Goal: Transaction & Acquisition: Purchase product/service

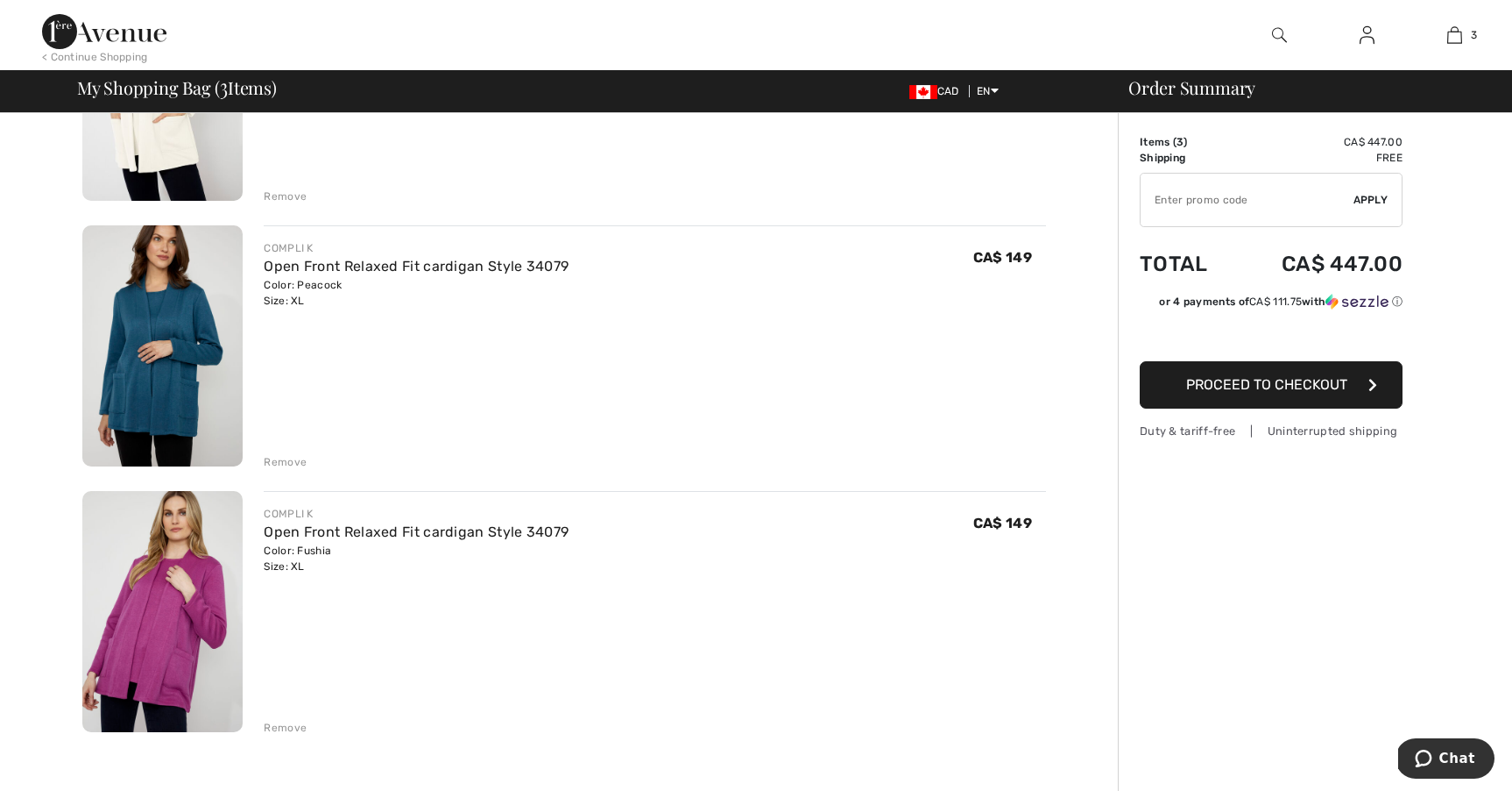
scroll to position [298, 0]
click at [165, 682] on img at bounding box center [162, 610] width 160 height 241
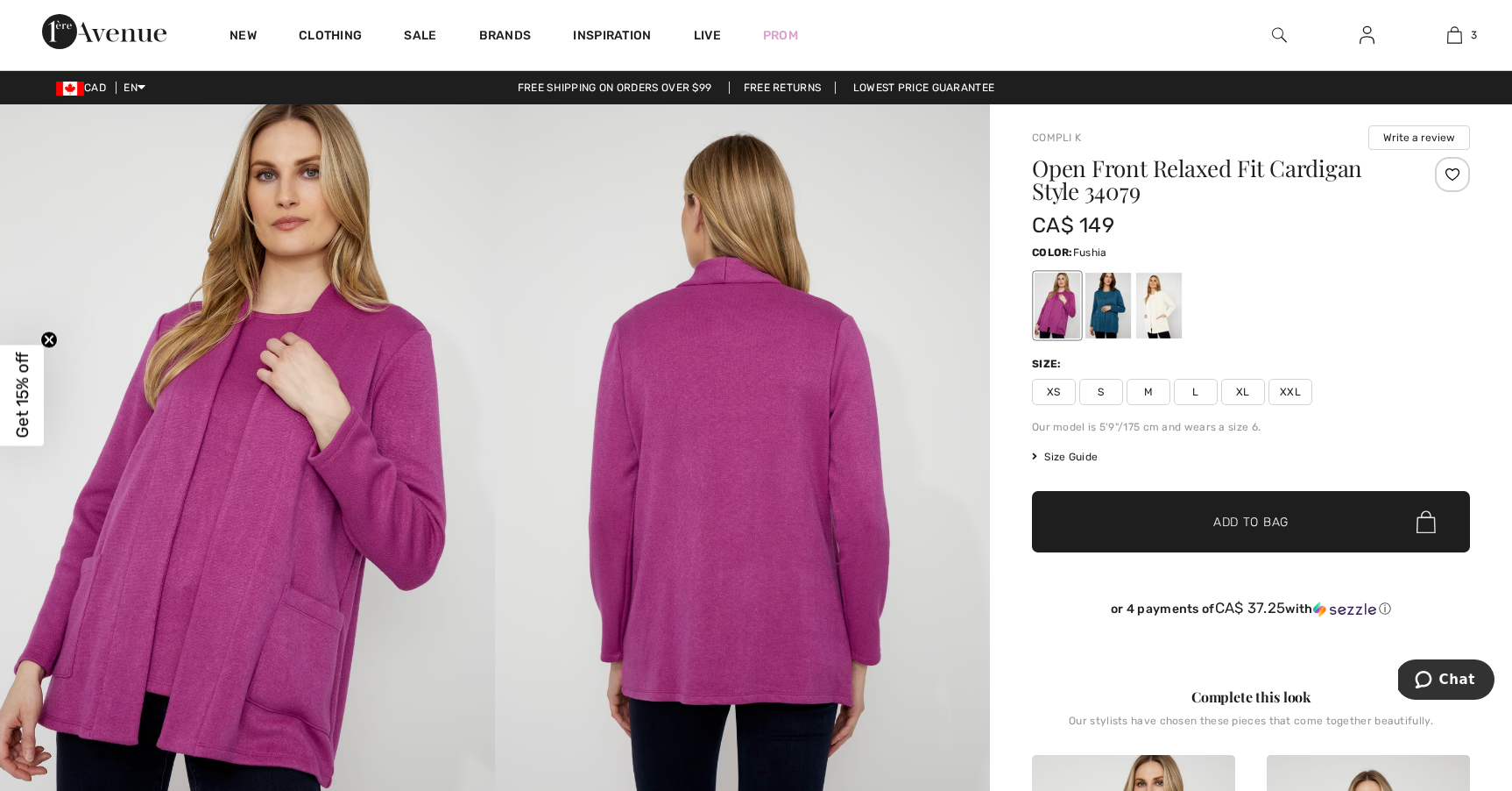
click at [619, 478] on img at bounding box center [742, 477] width 495 height 744
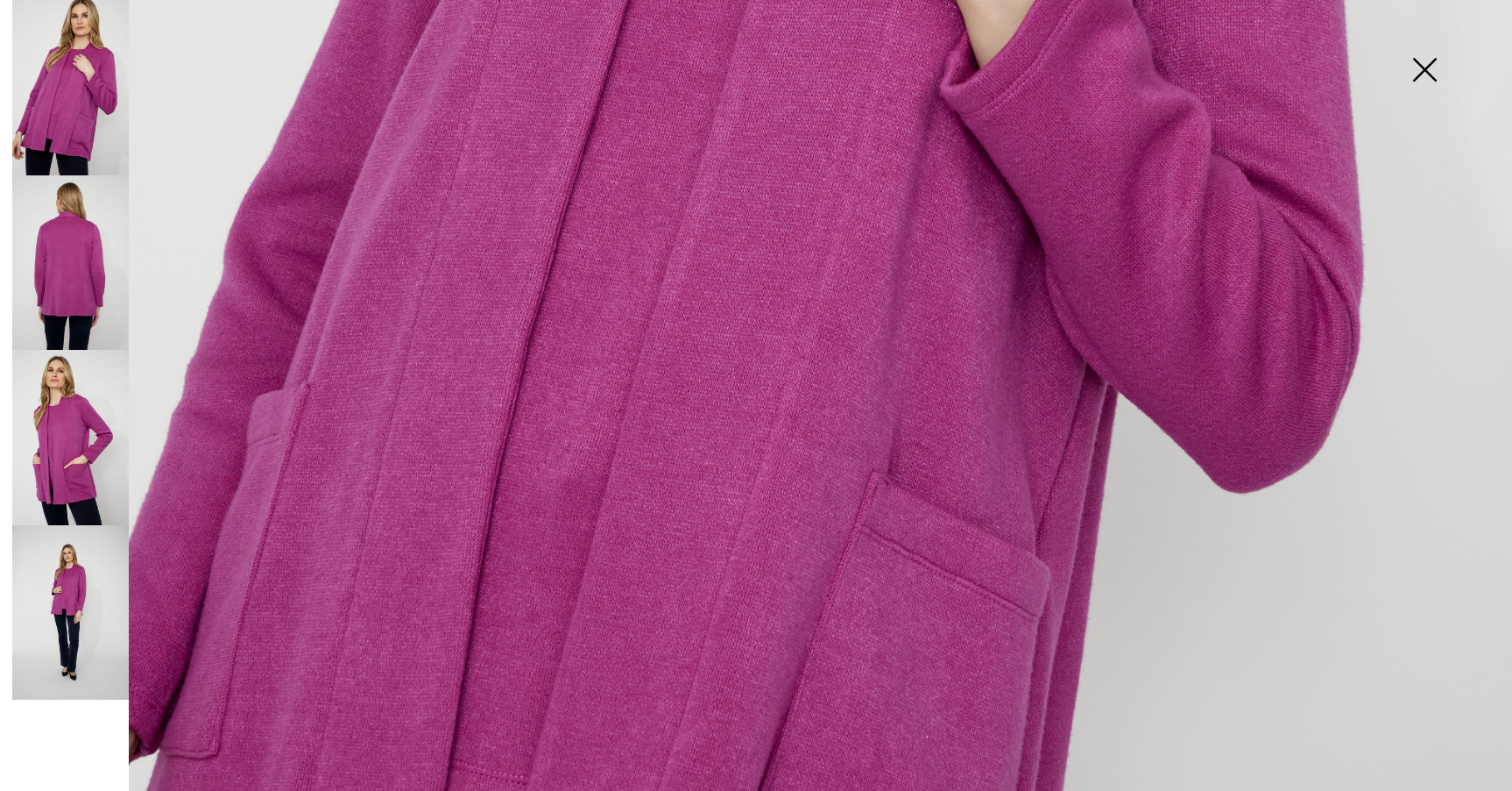
scroll to position [1009, 0]
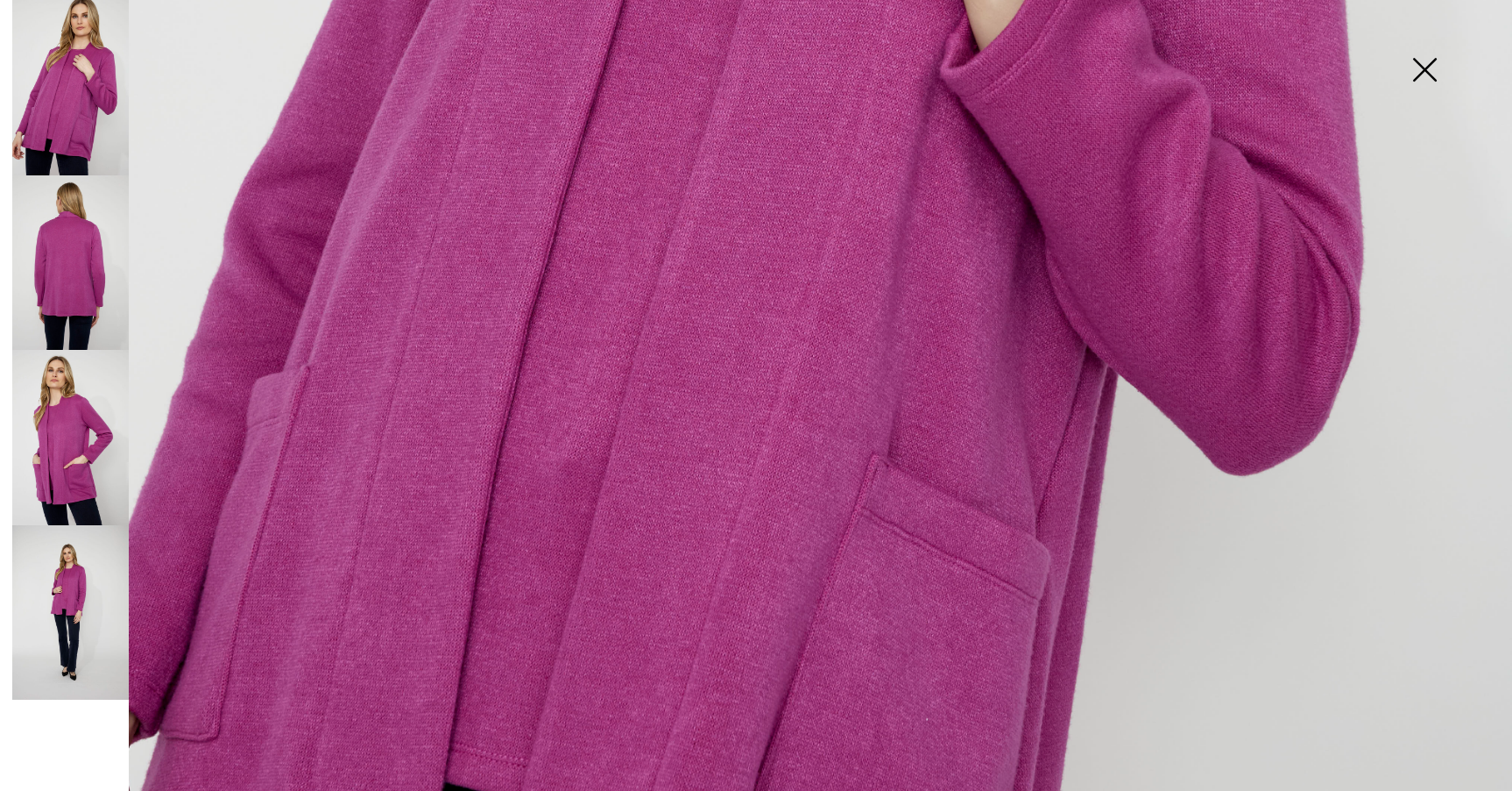
click at [823, 552] on img at bounding box center [756, 126] width 1512 height 2270
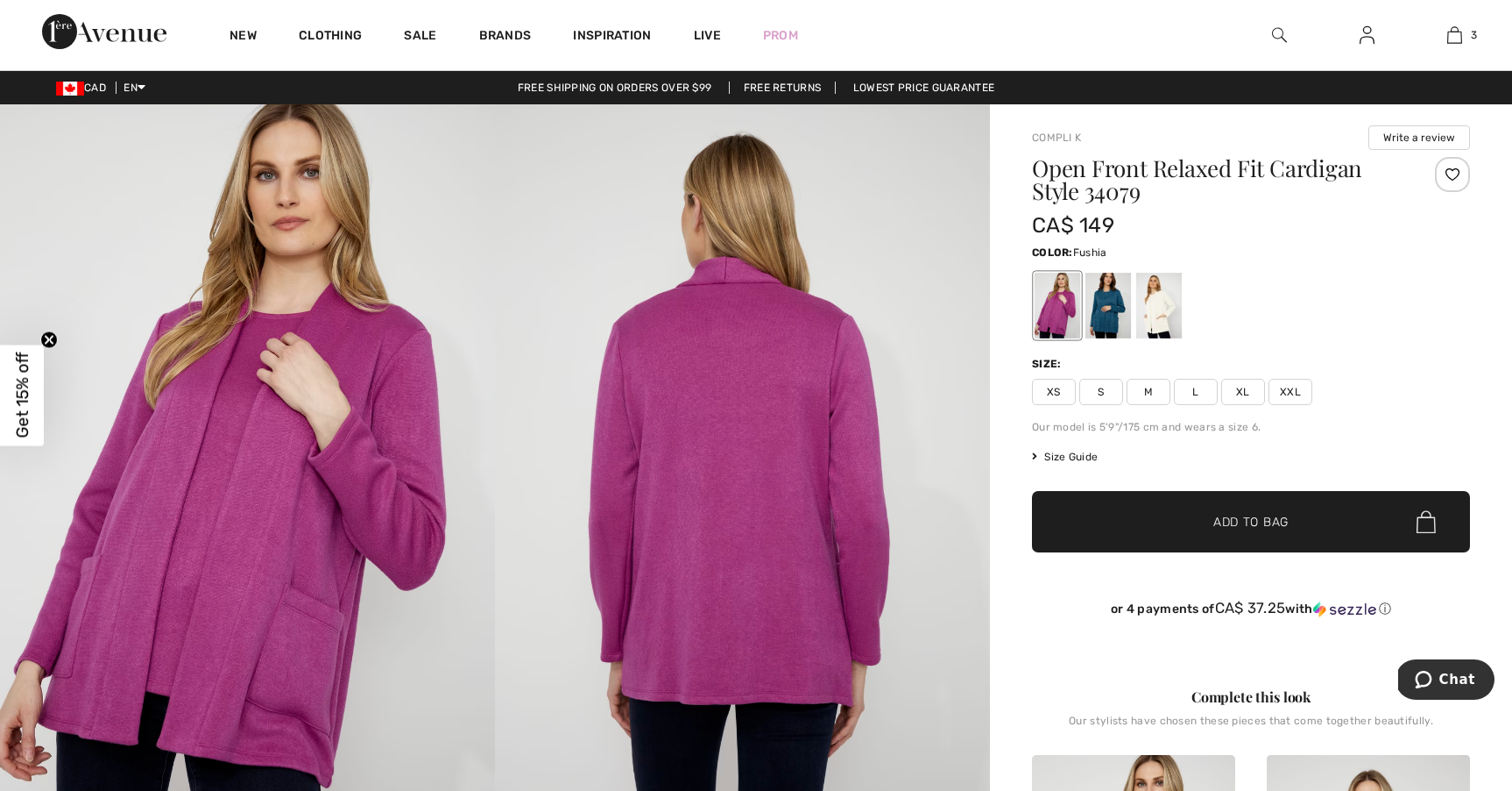
click at [791, 550] on img at bounding box center [742, 477] width 495 height 744
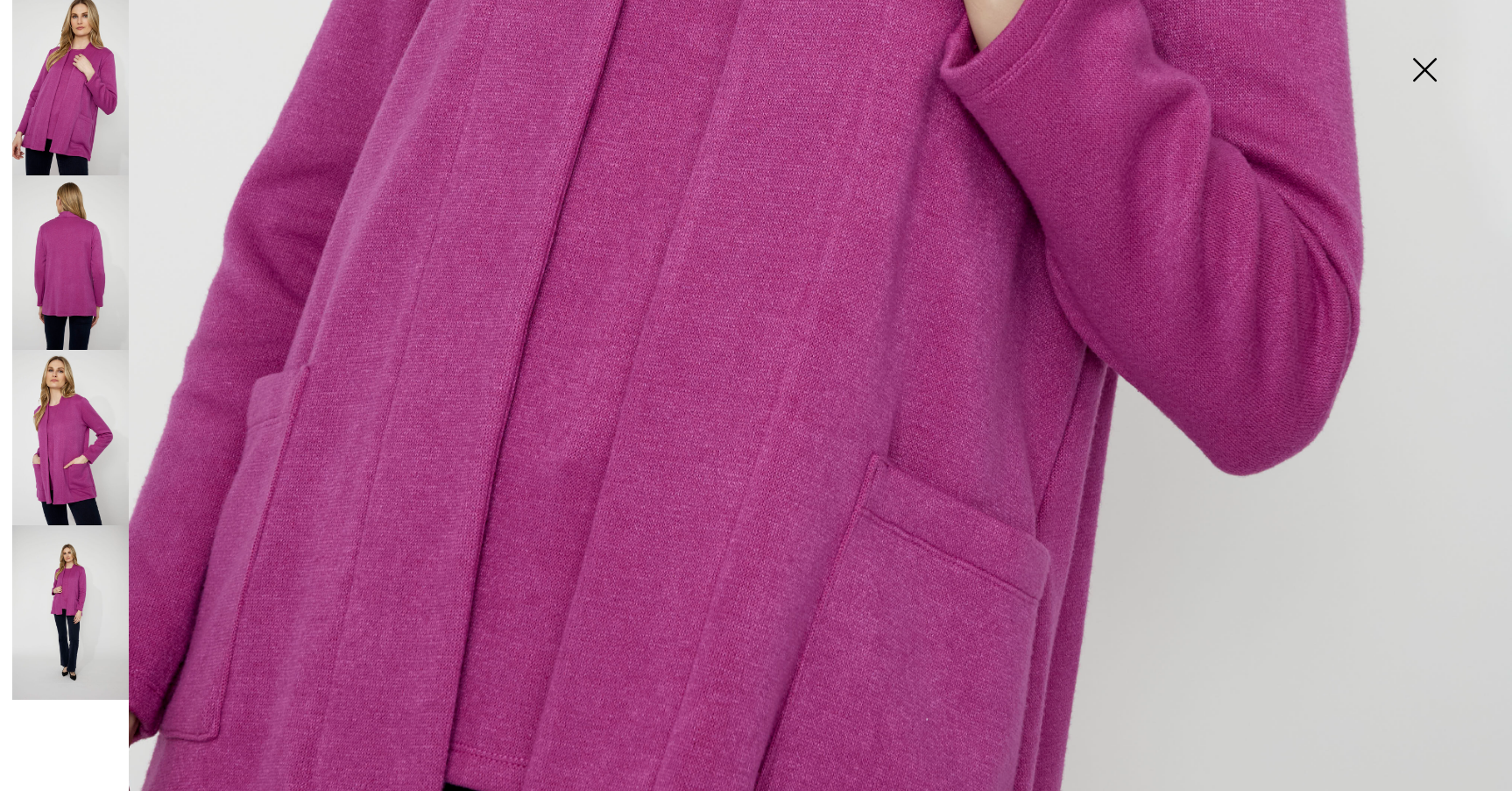
click at [1429, 71] on img at bounding box center [1425, 71] width 87 height 90
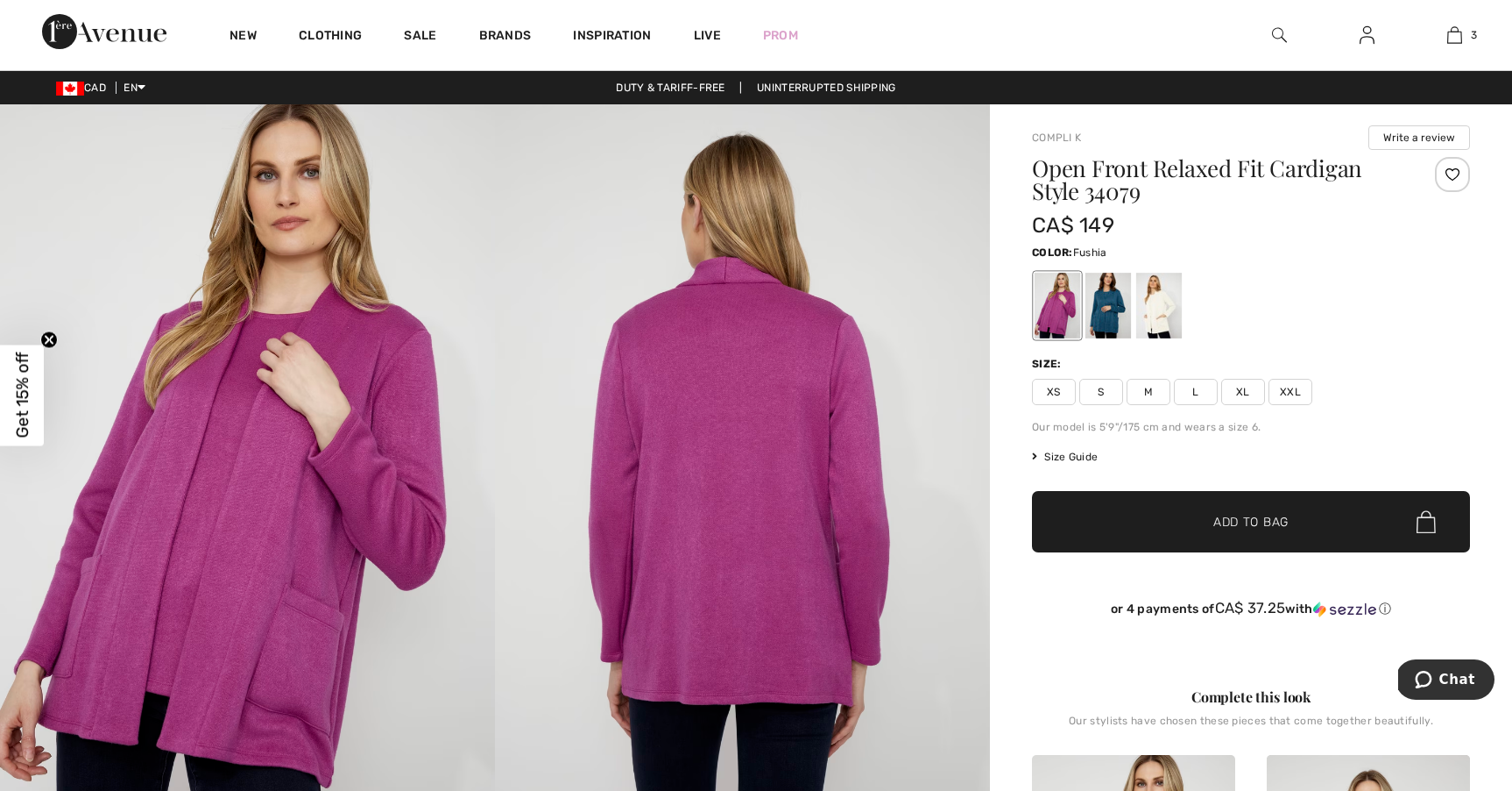
scroll to position [0, 0]
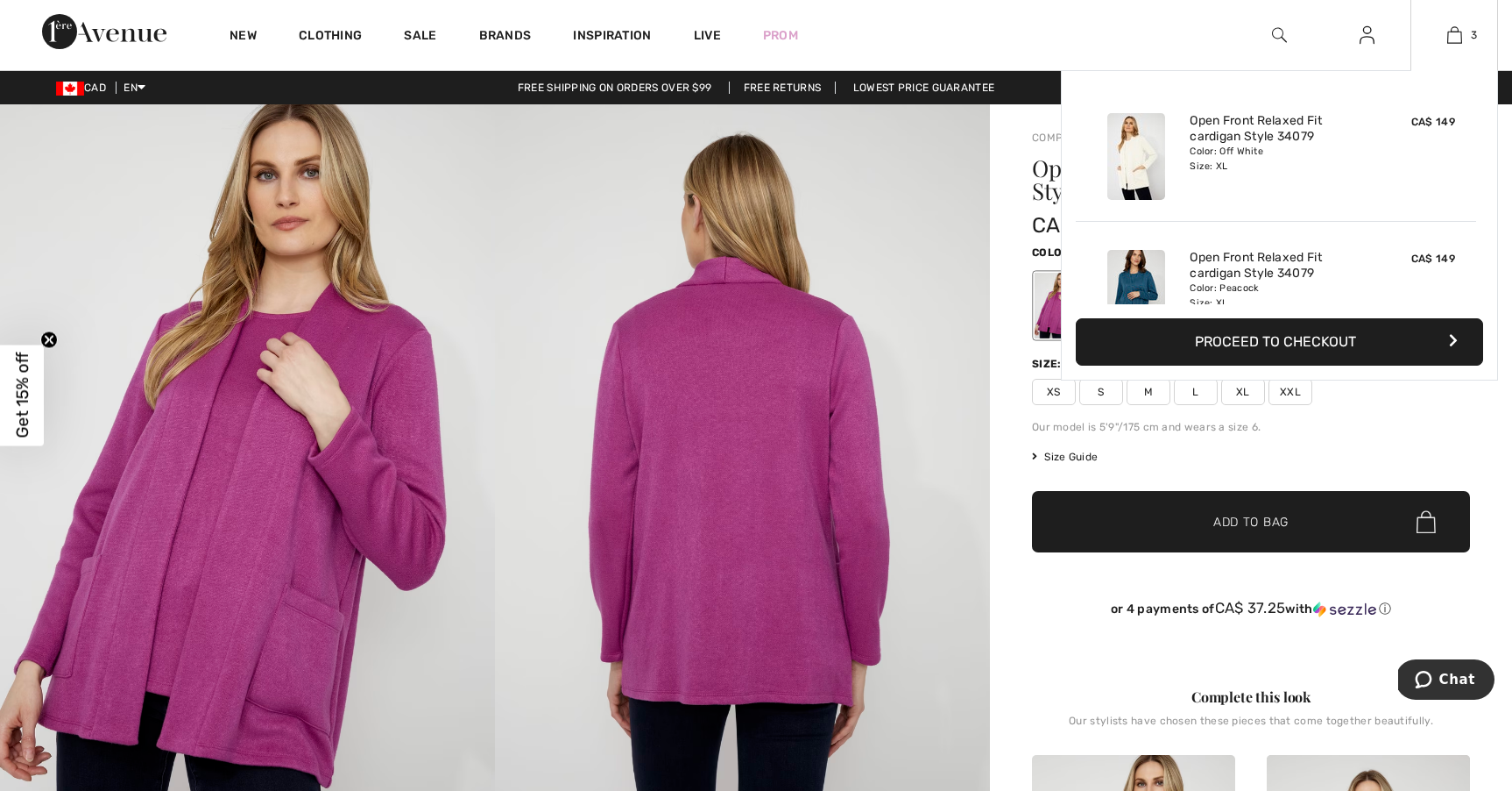
click at [1335, 338] on button "Proceed to Checkout" at bounding box center [1280, 341] width 407 height 47
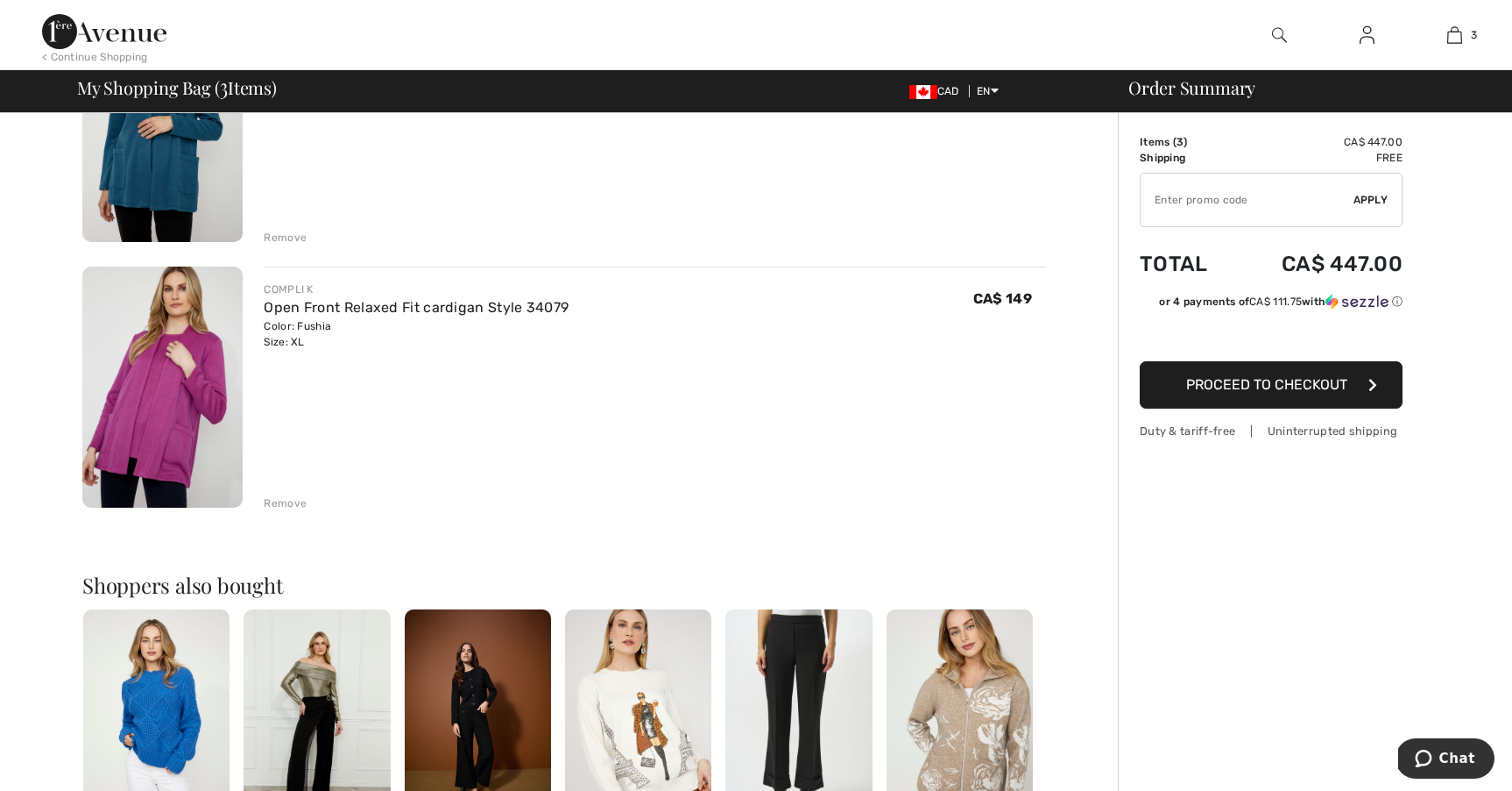
scroll to position [520, 0]
click at [1263, 393] on button "Proceed to Checkout" at bounding box center [1272, 384] width 263 height 47
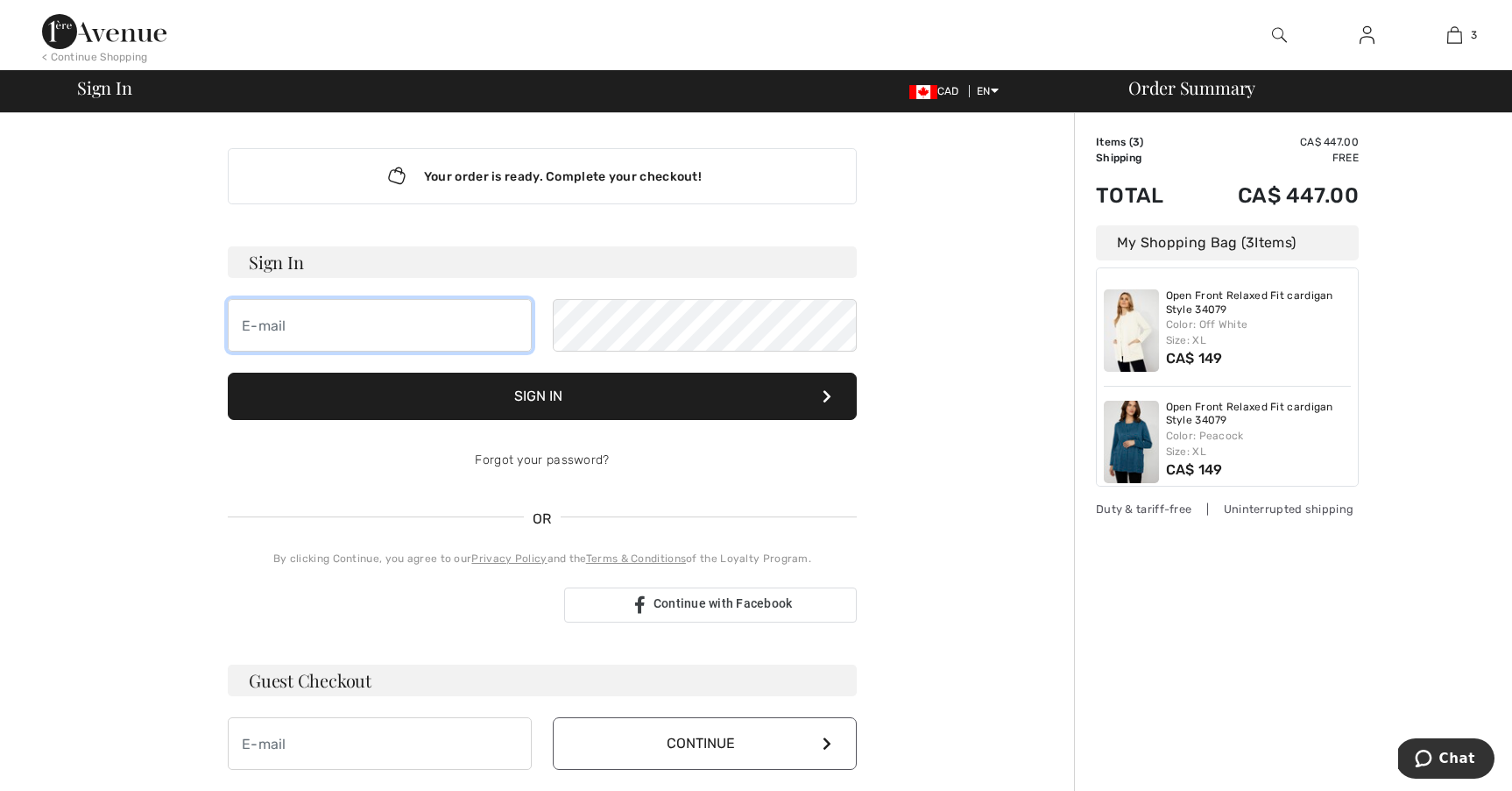
type input "[PERSON_NAME][EMAIL_ADDRESS][DOMAIN_NAME]"
click at [682, 397] on button "Sign In" at bounding box center [542, 396] width 629 height 47
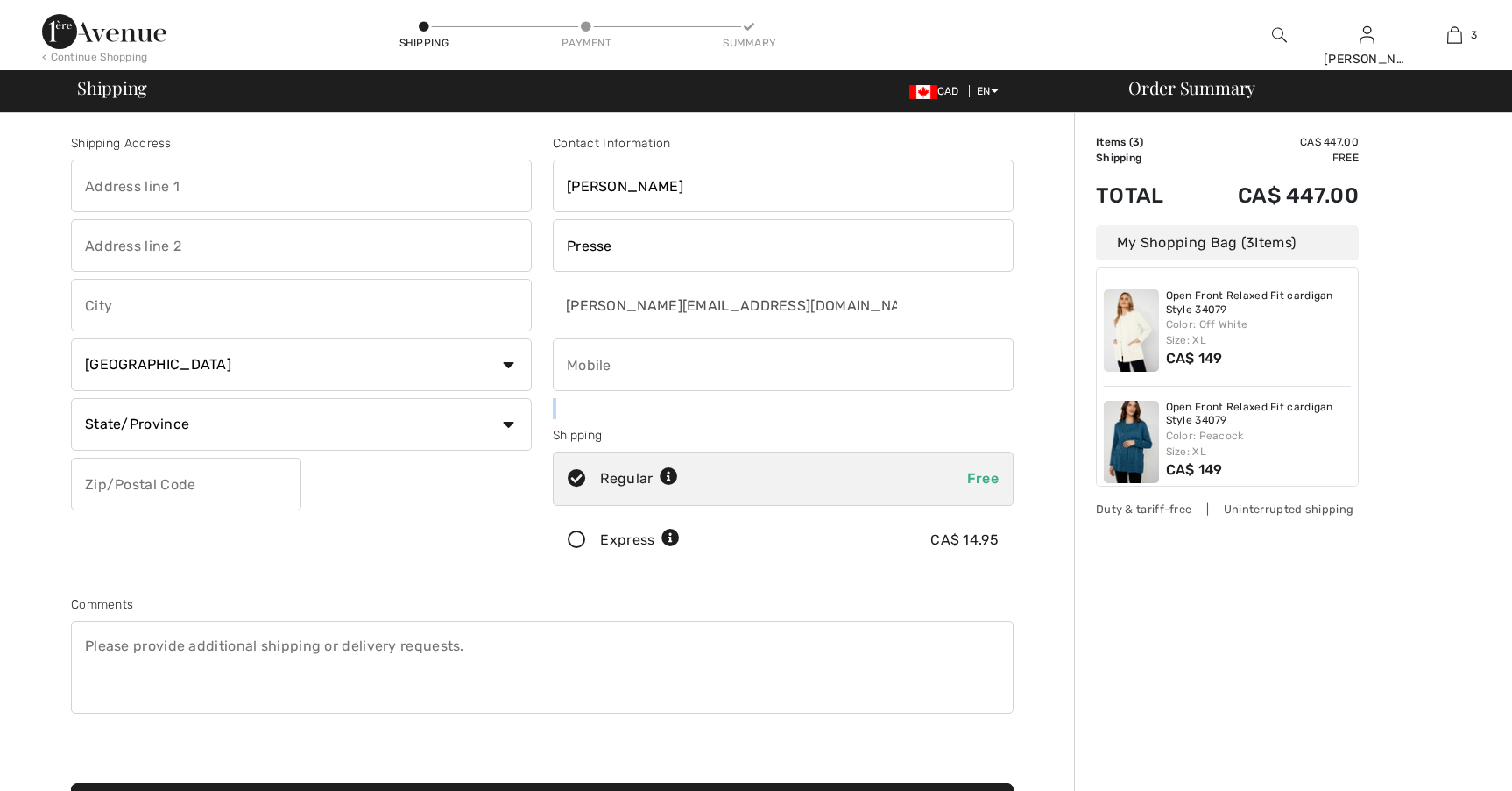
click at [548, 400] on div "Contact Information [PERSON_NAME] Presse [PERSON_NAME][EMAIL_ADDRESS][DOMAIN_NA…" at bounding box center [784, 355] width 482 height 440
click at [287, 205] on input "text" at bounding box center [302, 185] width 461 height 53
type input "1995 [PERSON_NAME]."
click at [199, 300] on input "text" at bounding box center [302, 305] width 461 height 53
type input "[GEOGRAPHIC_DATA]"
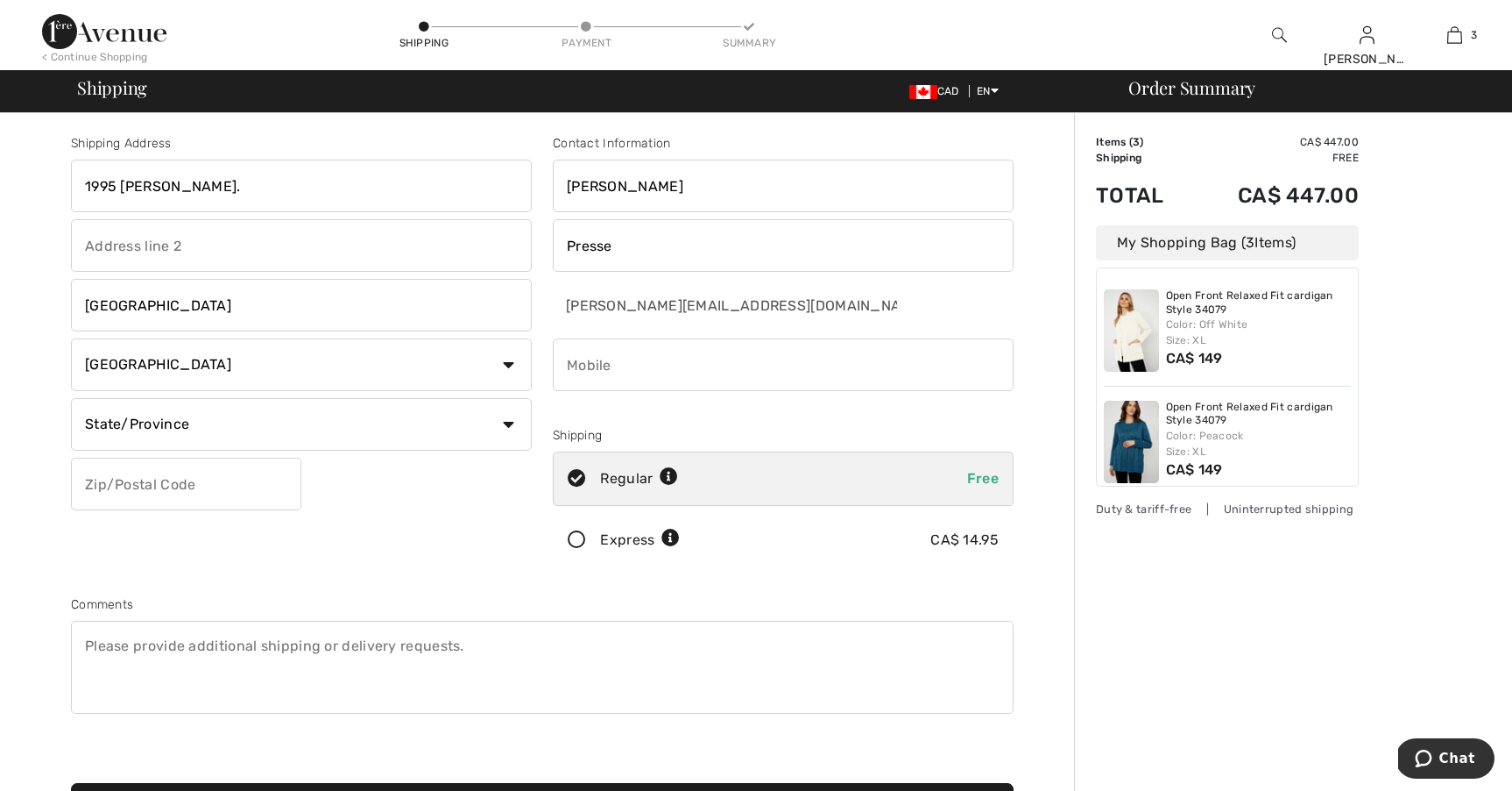
select select "NS"
click at [214, 491] on input "text" at bounding box center [186, 483] width 231 height 53
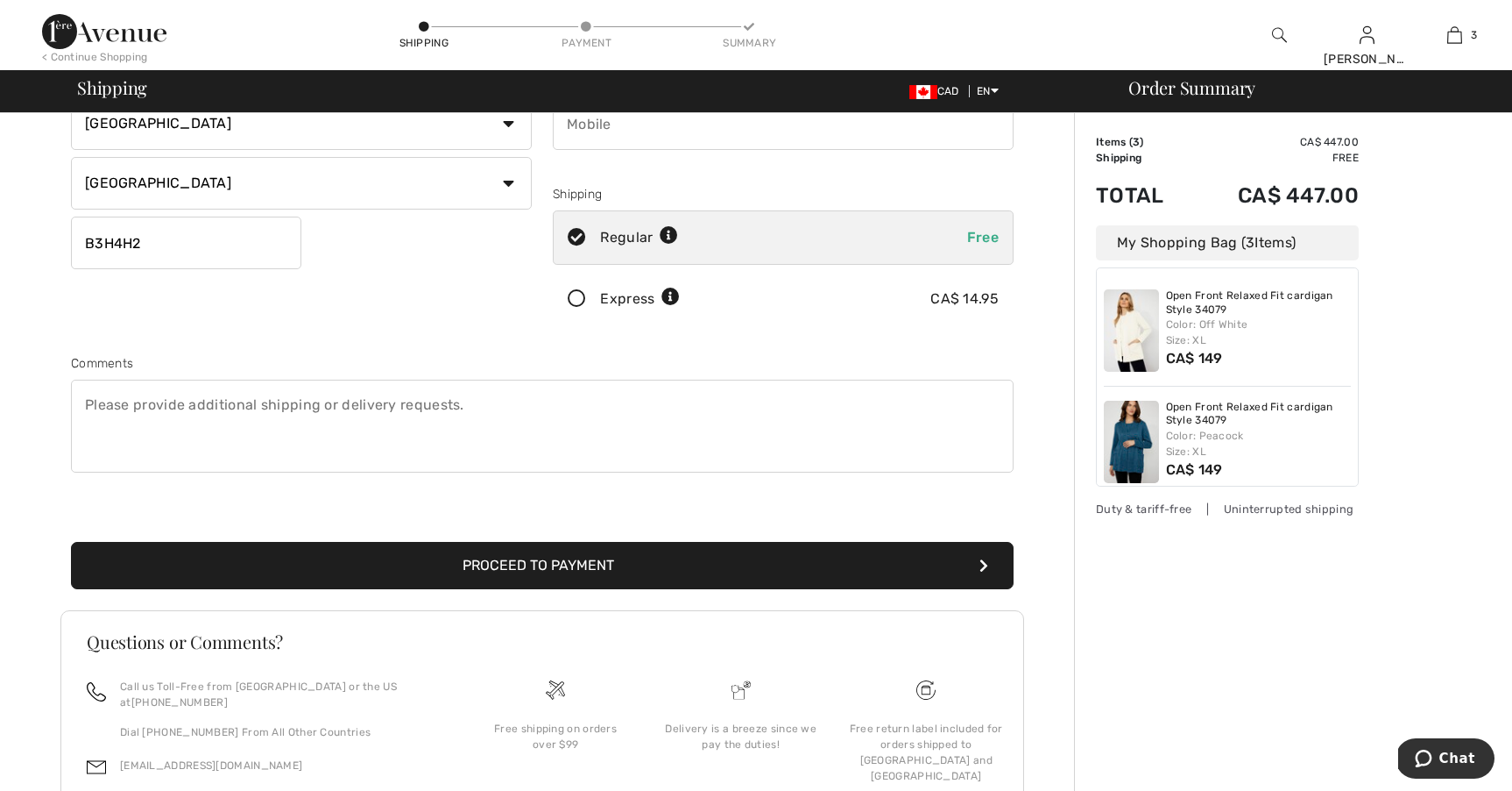
scroll to position [246, 0]
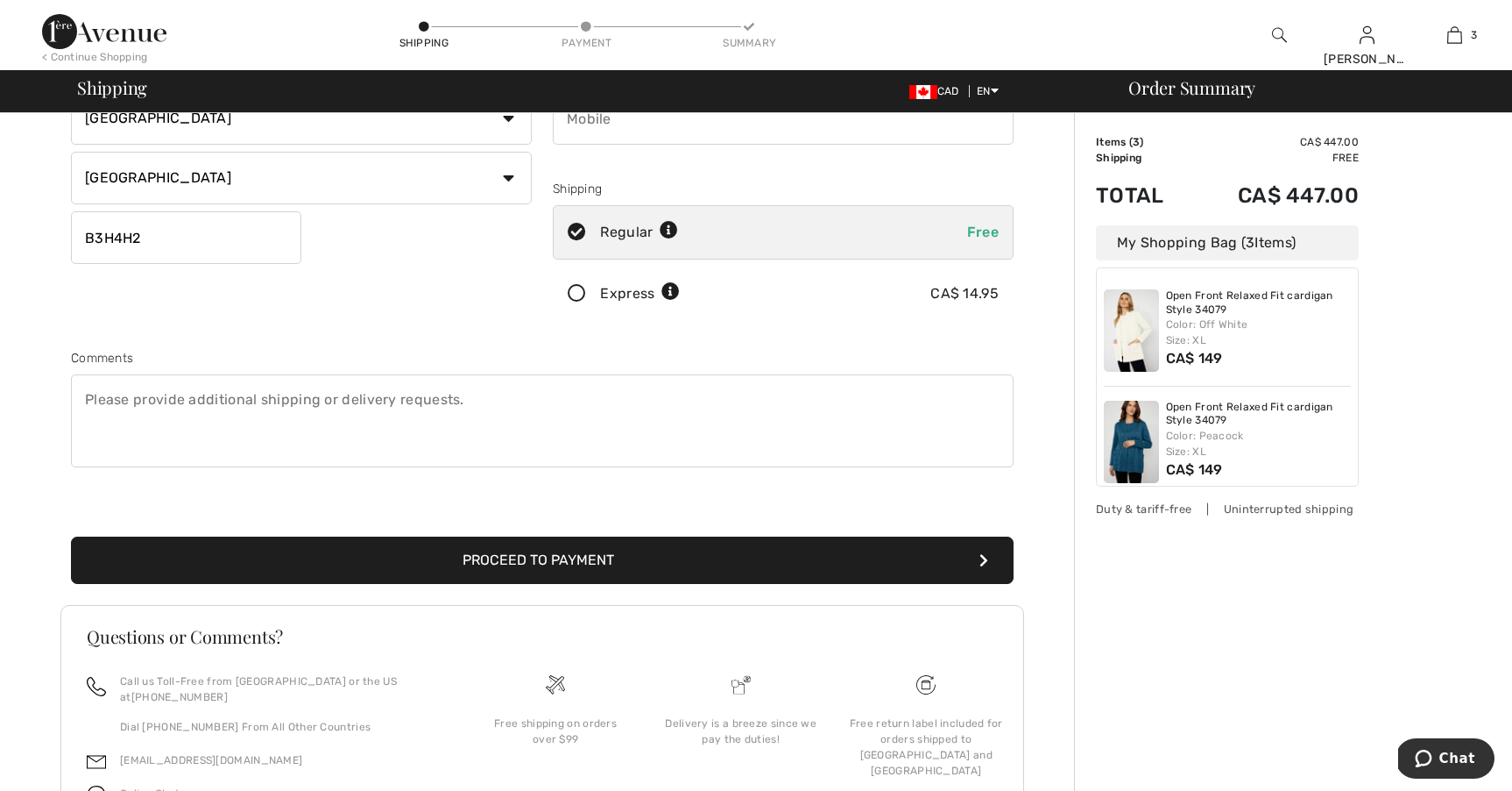
type input "B3H4H2"
click at [614, 557] on button "Proceed to Payment" at bounding box center [542, 559] width 942 height 47
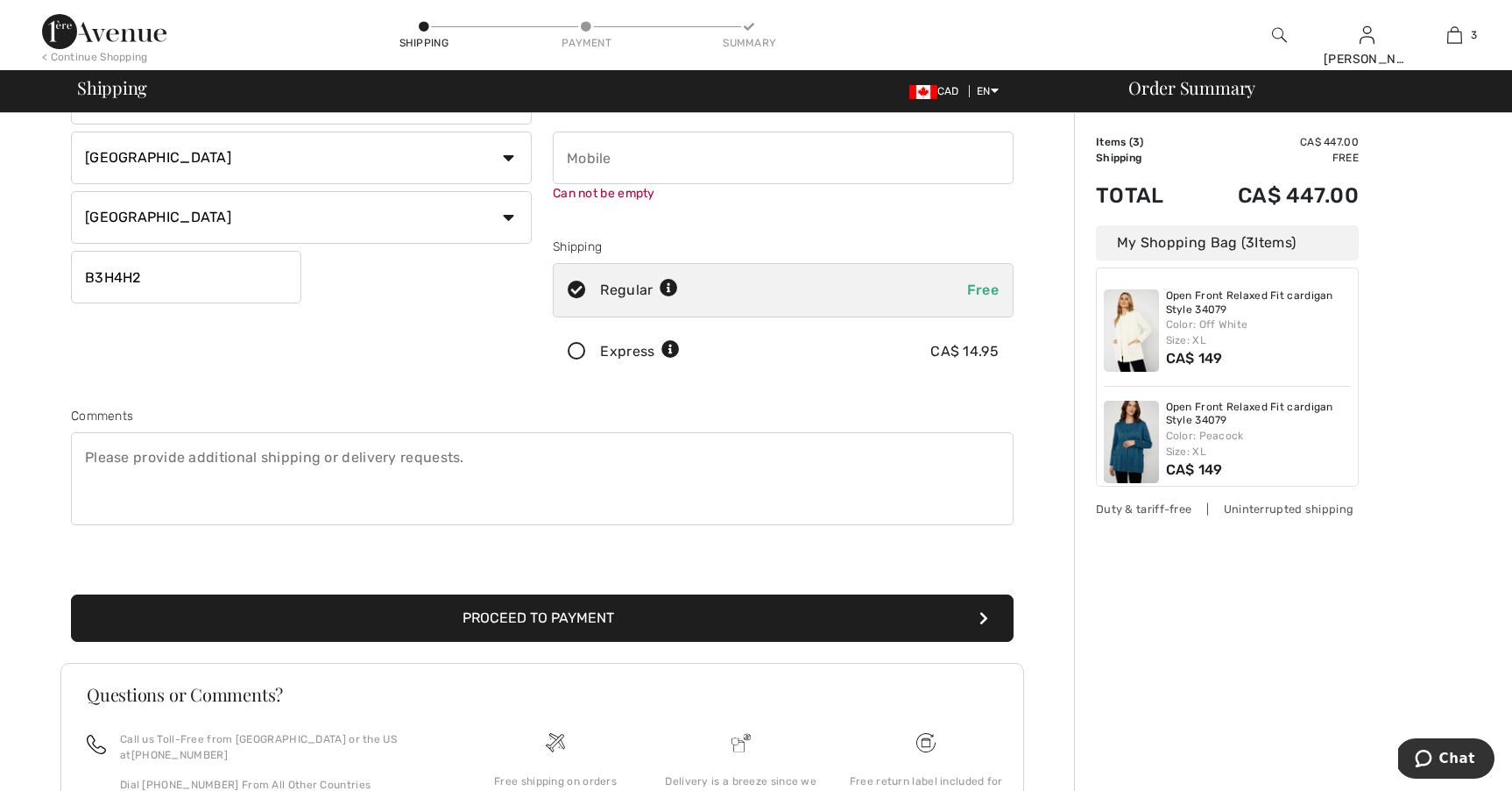
scroll to position [198, 0]
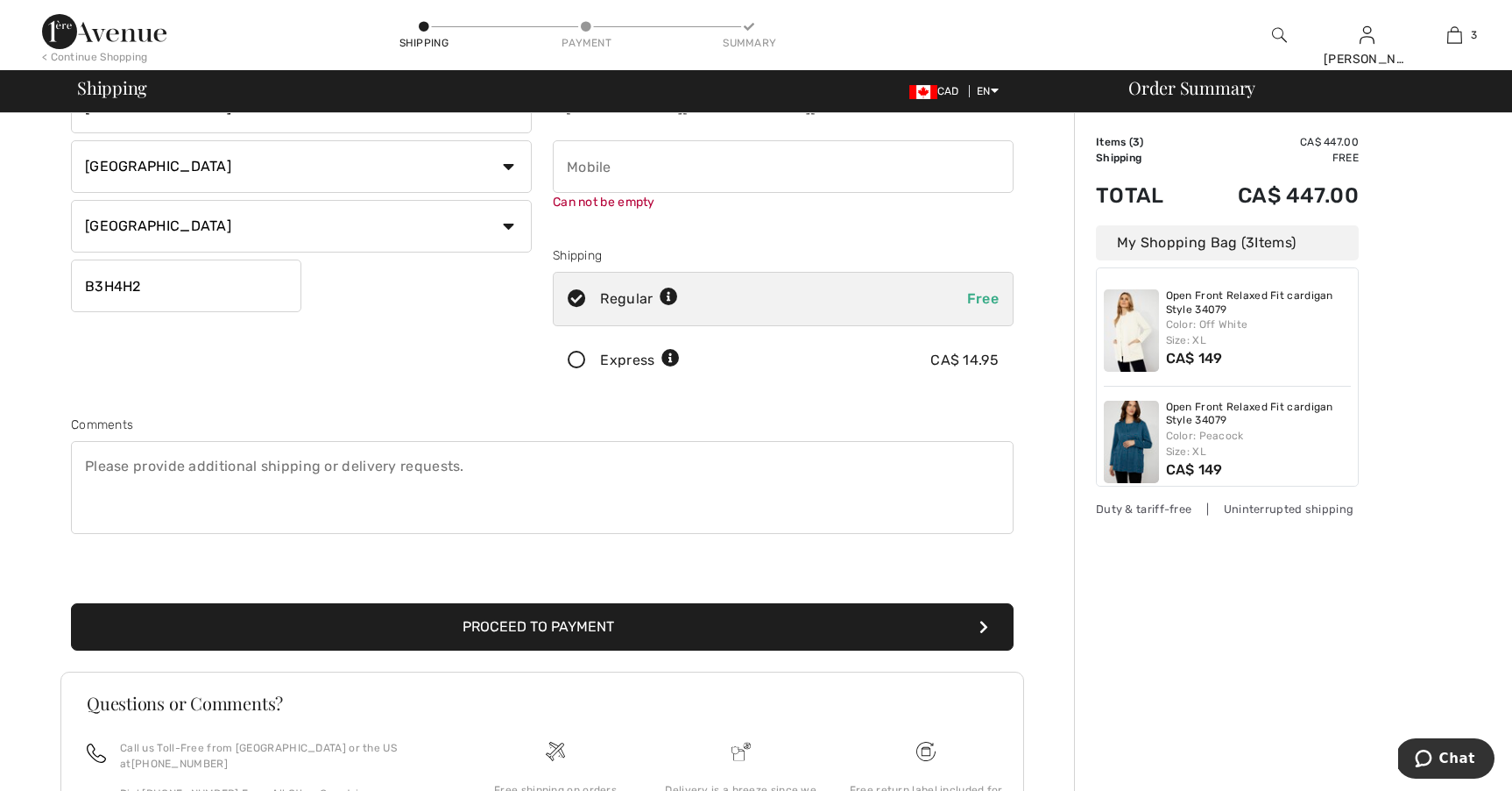
click at [636, 175] on input "phone" at bounding box center [784, 166] width 461 height 53
type input "9028302063"
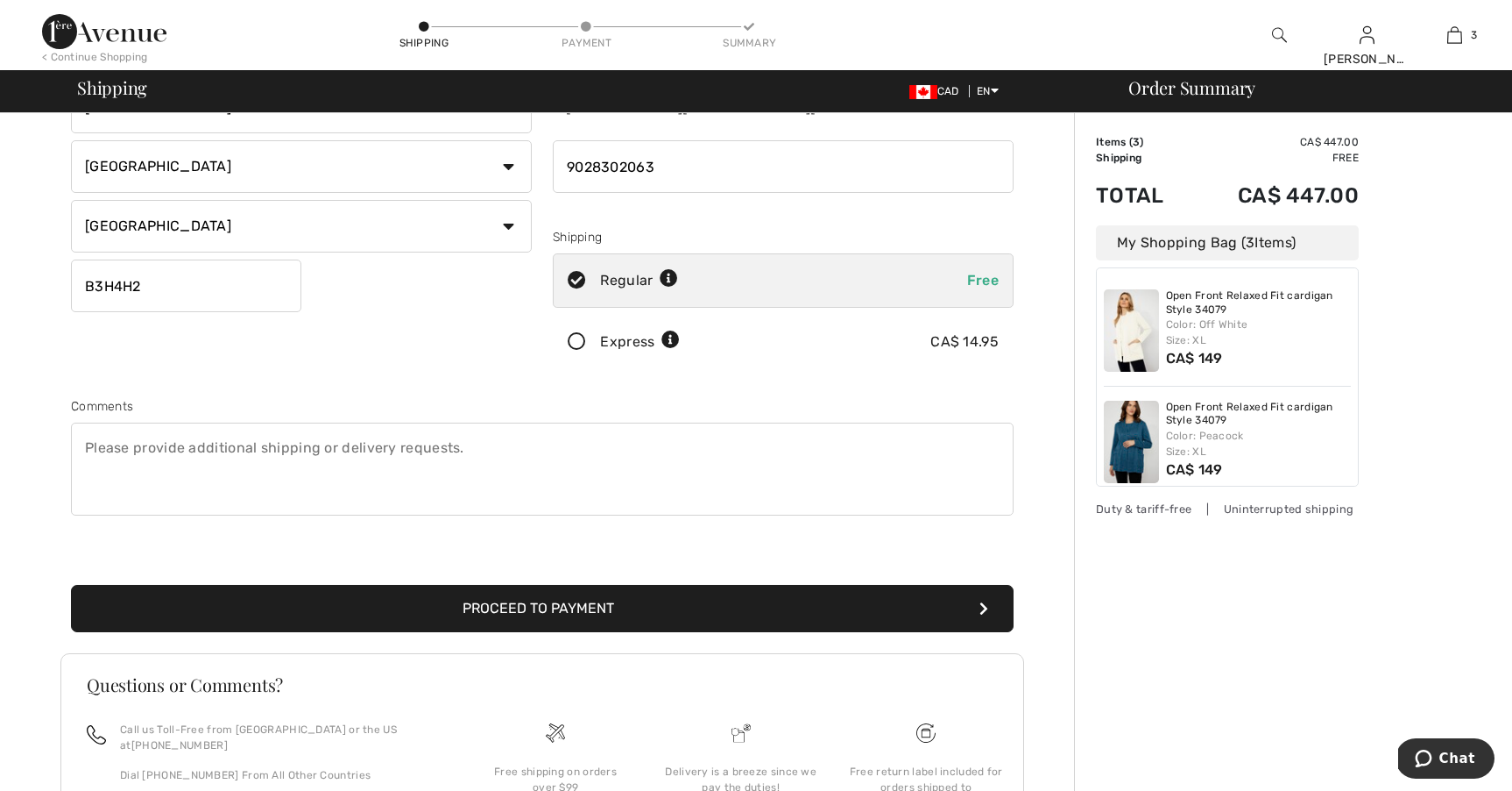
click at [375, 630] on button "Proceed to Payment" at bounding box center [542, 607] width 942 height 47
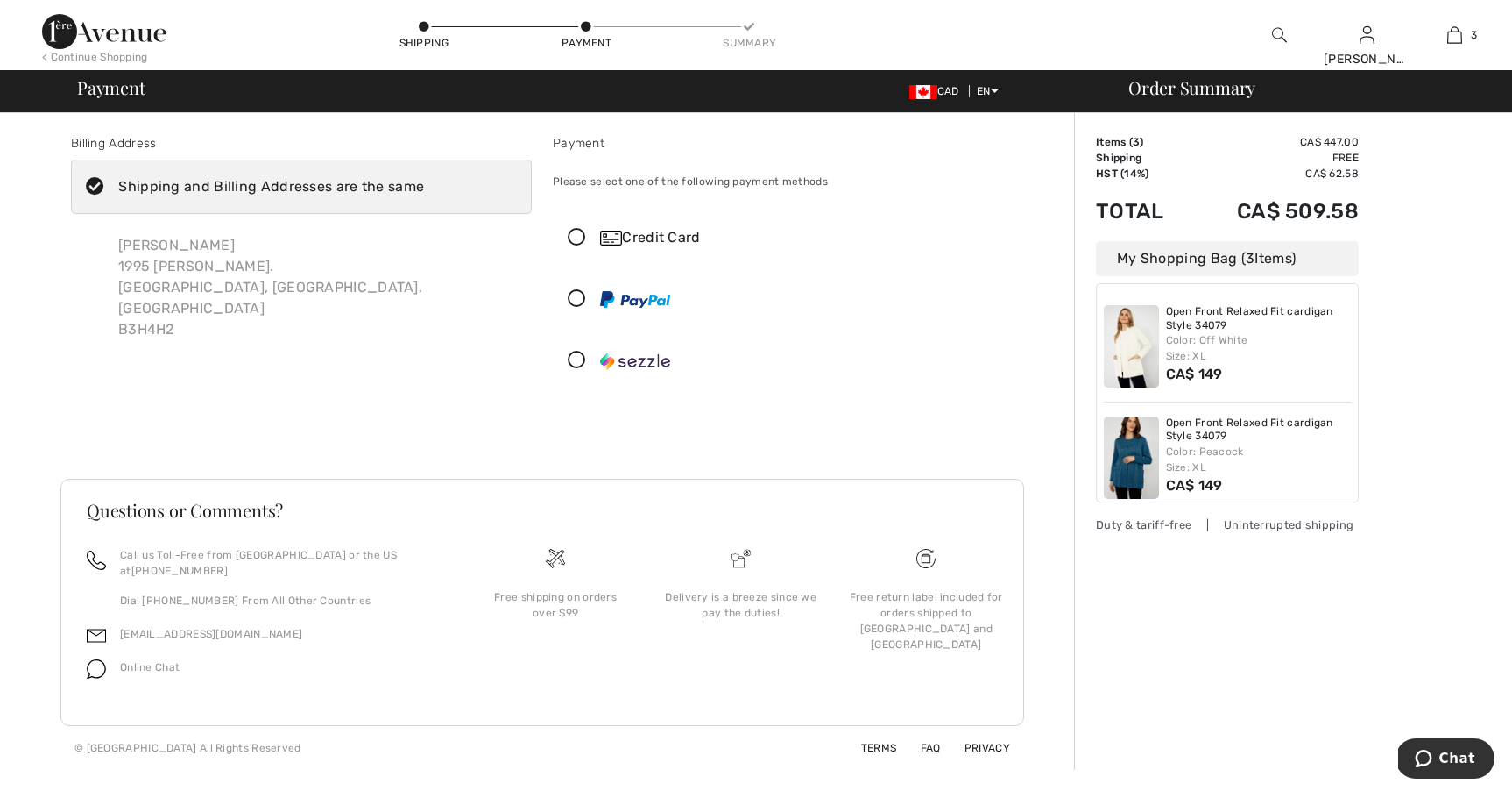
click at [573, 242] on icon at bounding box center [576, 237] width 46 height 18
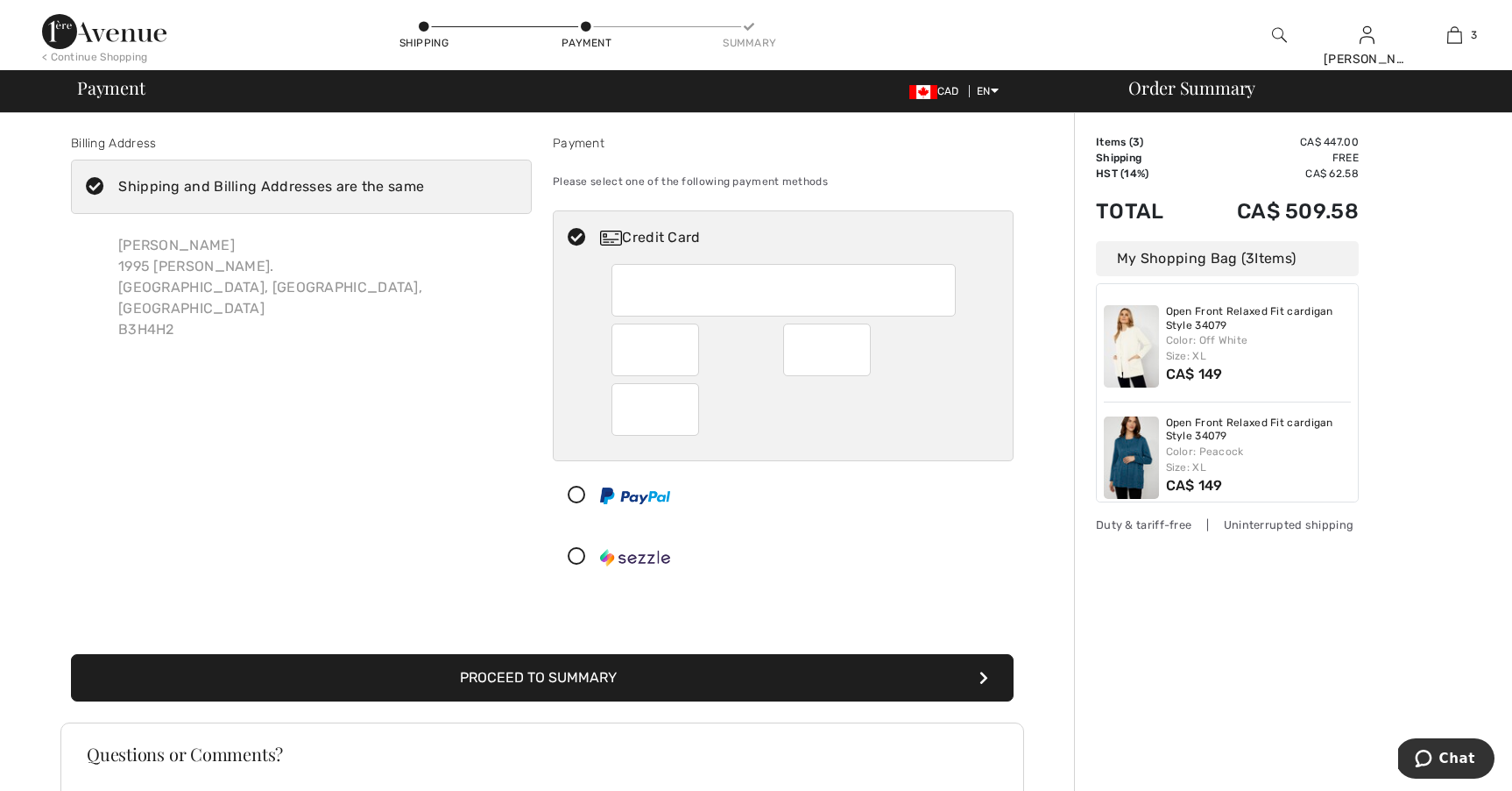
click at [553, 667] on button "Proceed to Summary" at bounding box center [542, 677] width 942 height 47
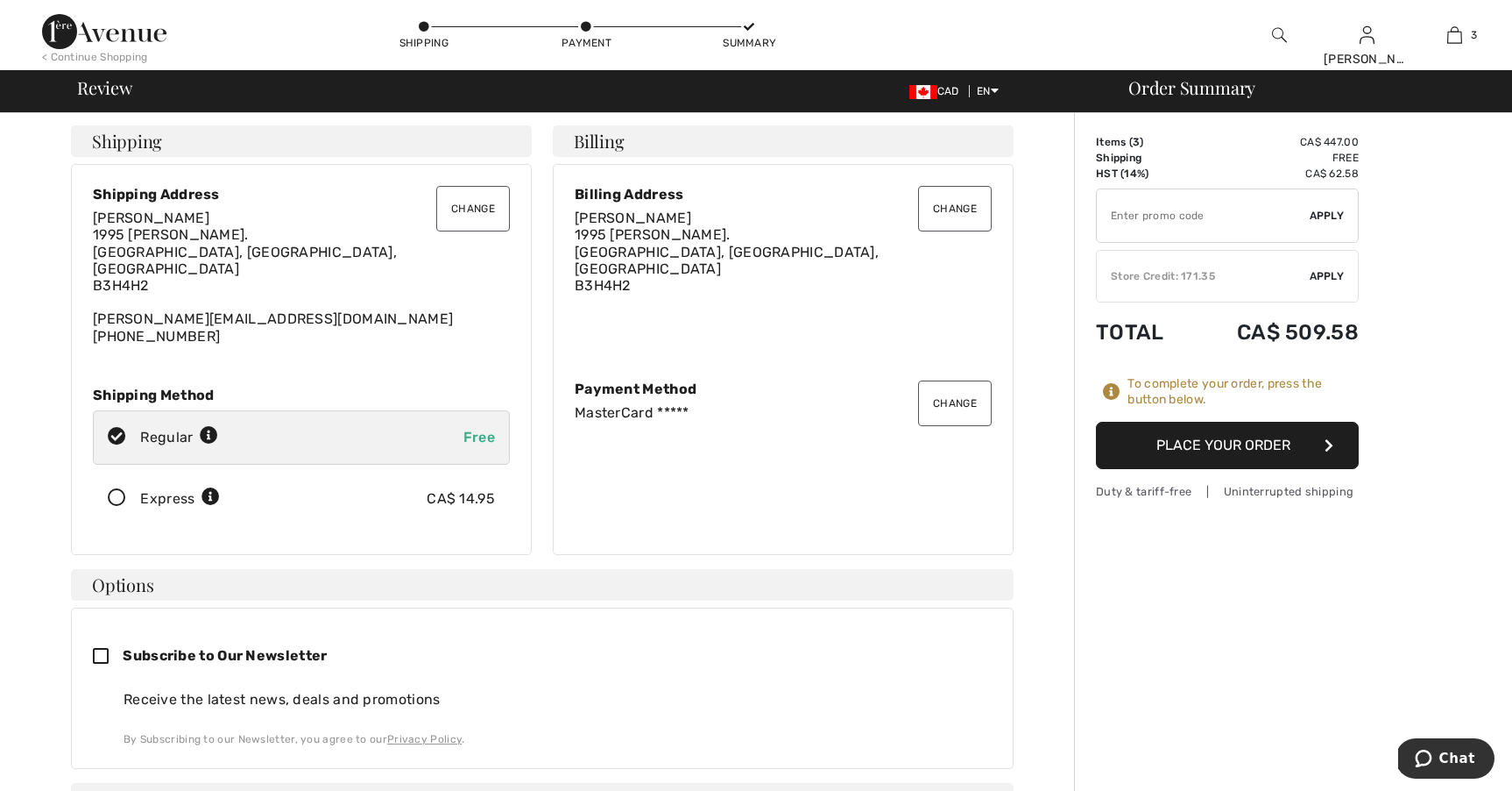
scroll to position [7, 0]
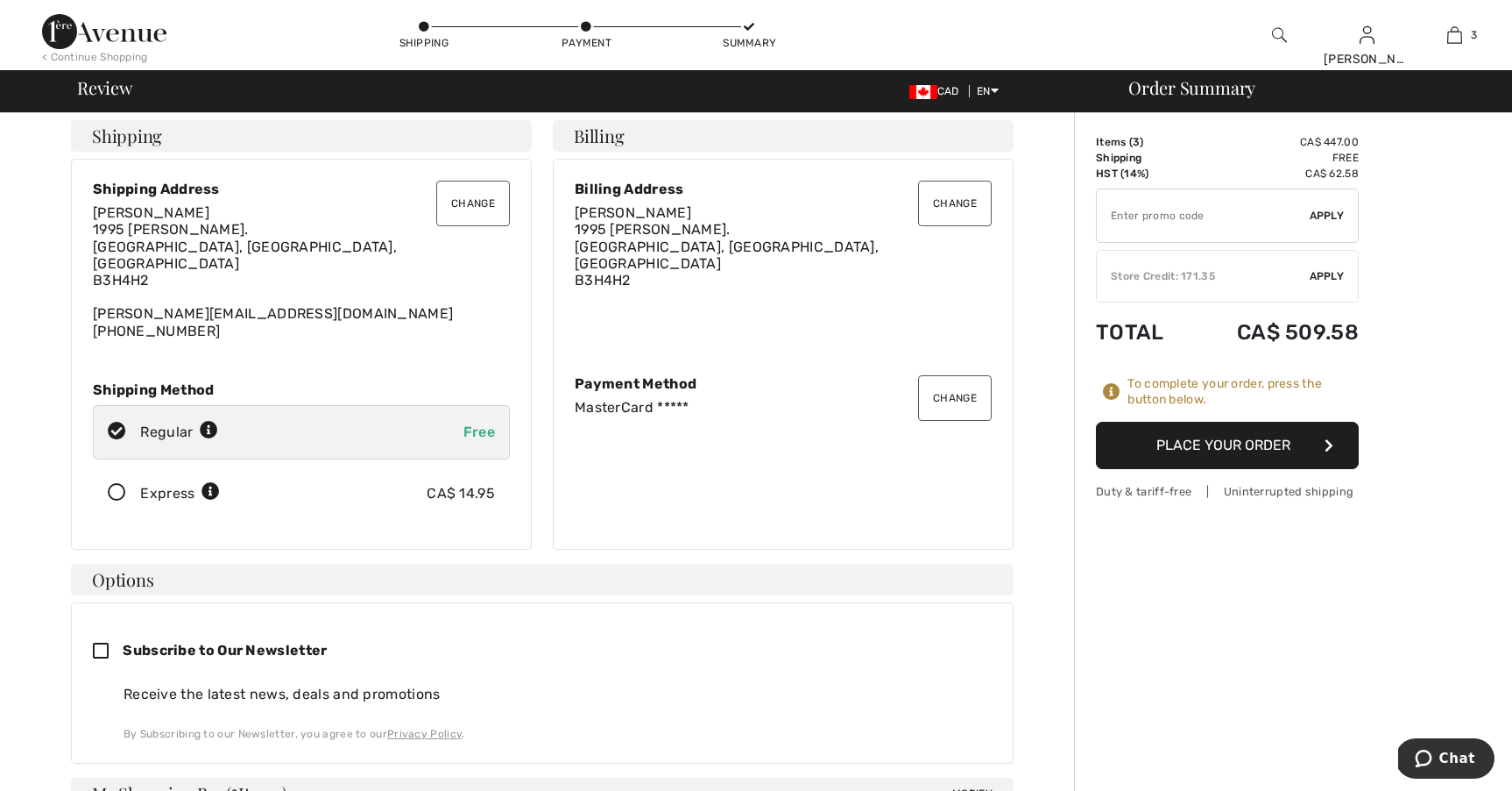
click at [1220, 434] on button "Place Your Order" at bounding box center [1228, 445] width 263 height 47
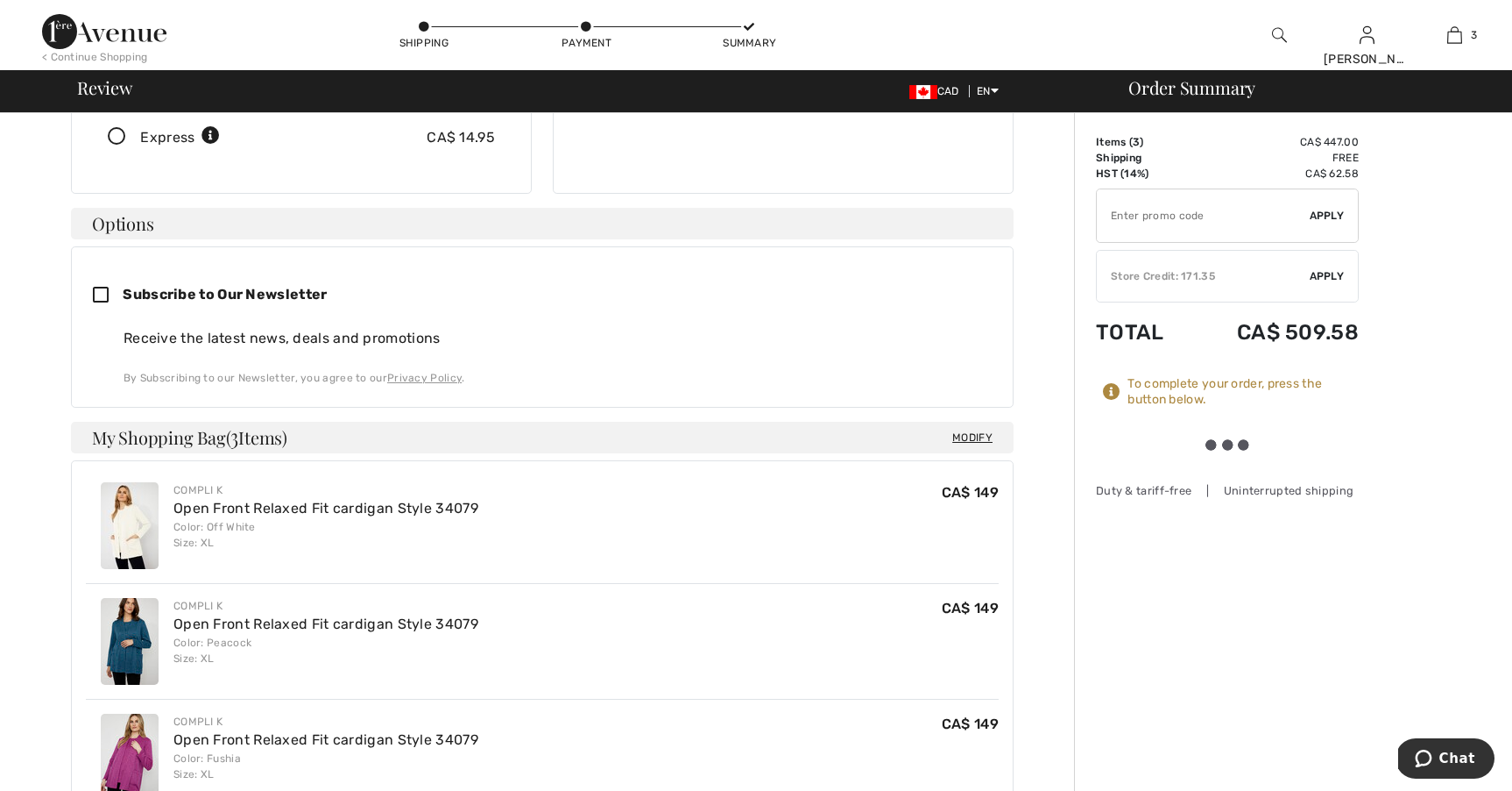
scroll to position [380, 0]
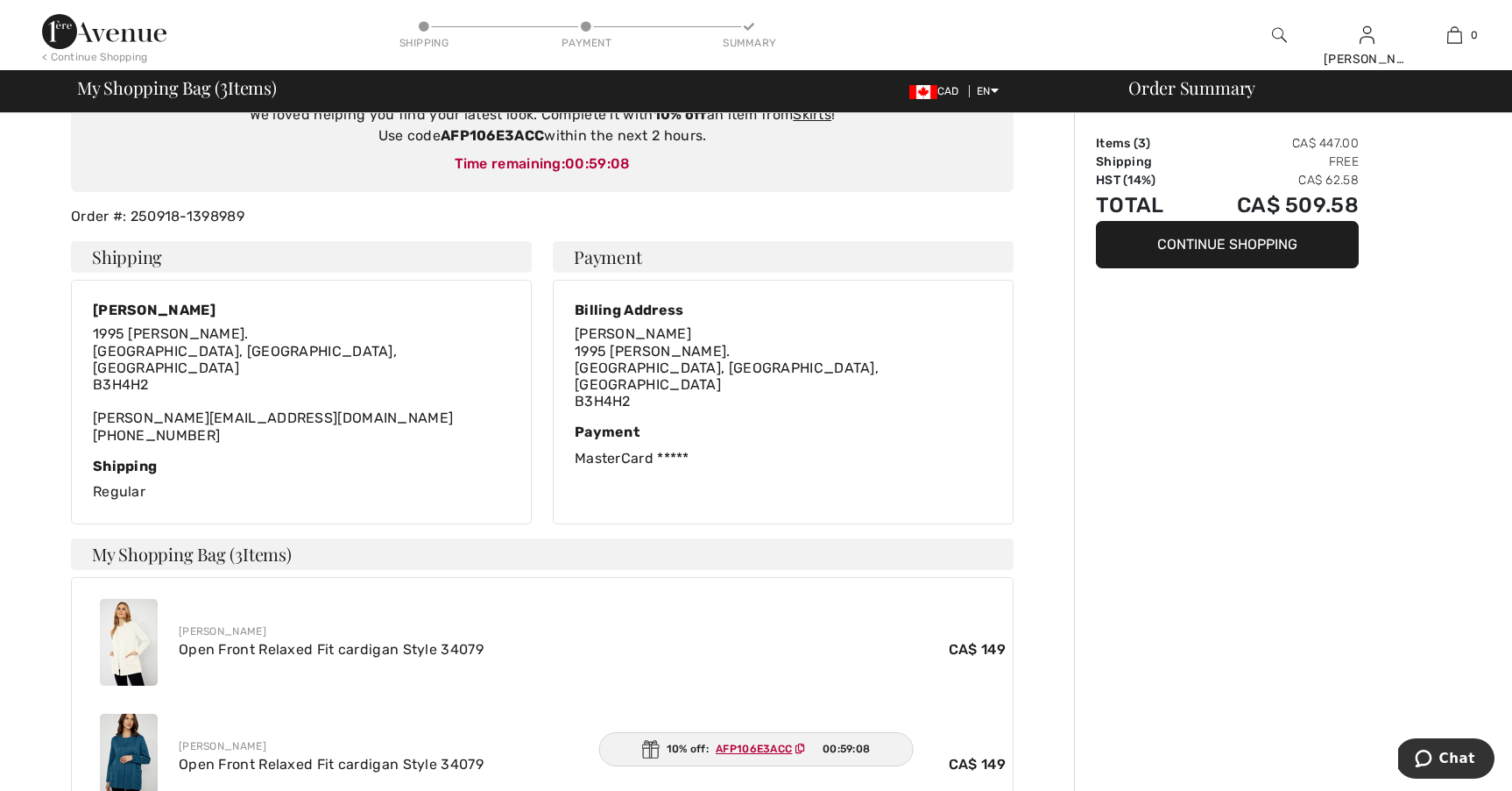
scroll to position [205, 0]
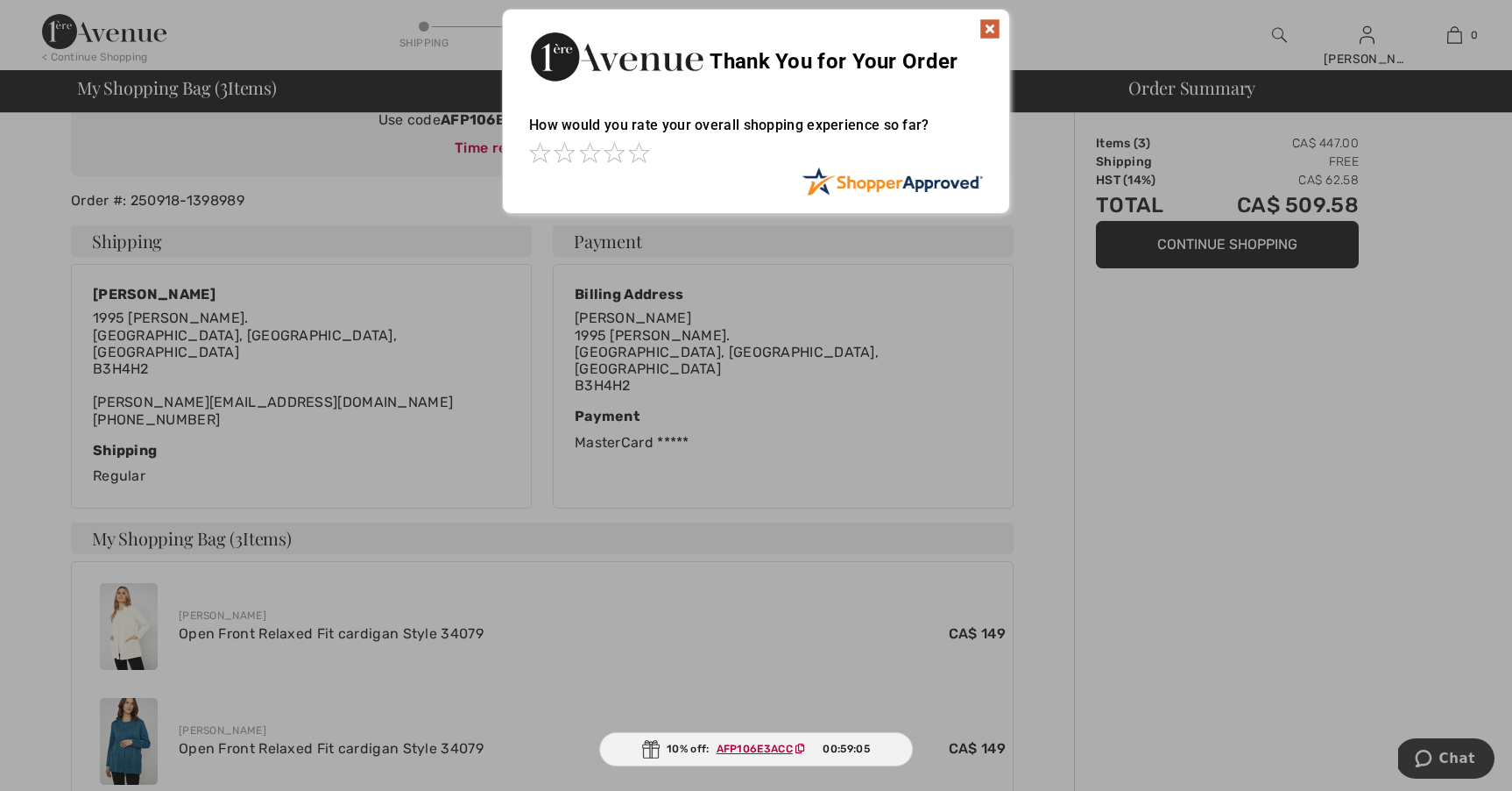
click at [986, 27] on img at bounding box center [990, 29] width 21 height 21
